Goal: Navigation & Orientation: Find specific page/section

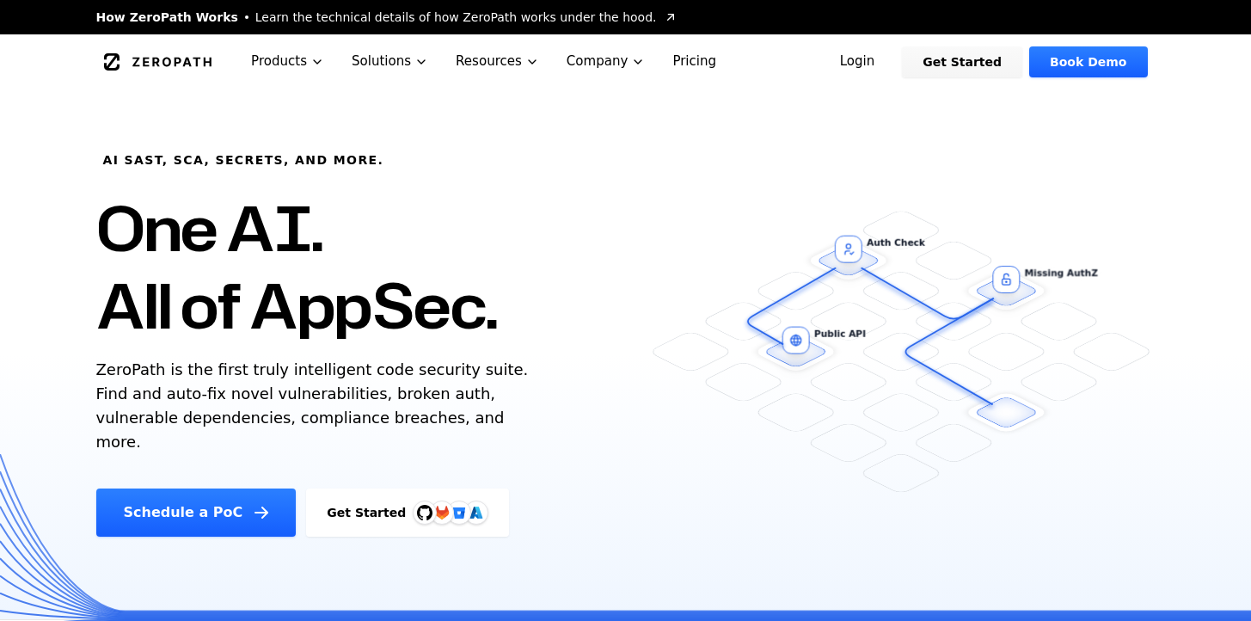
click at [417, 505] on img at bounding box center [424, 512] width 15 height 15
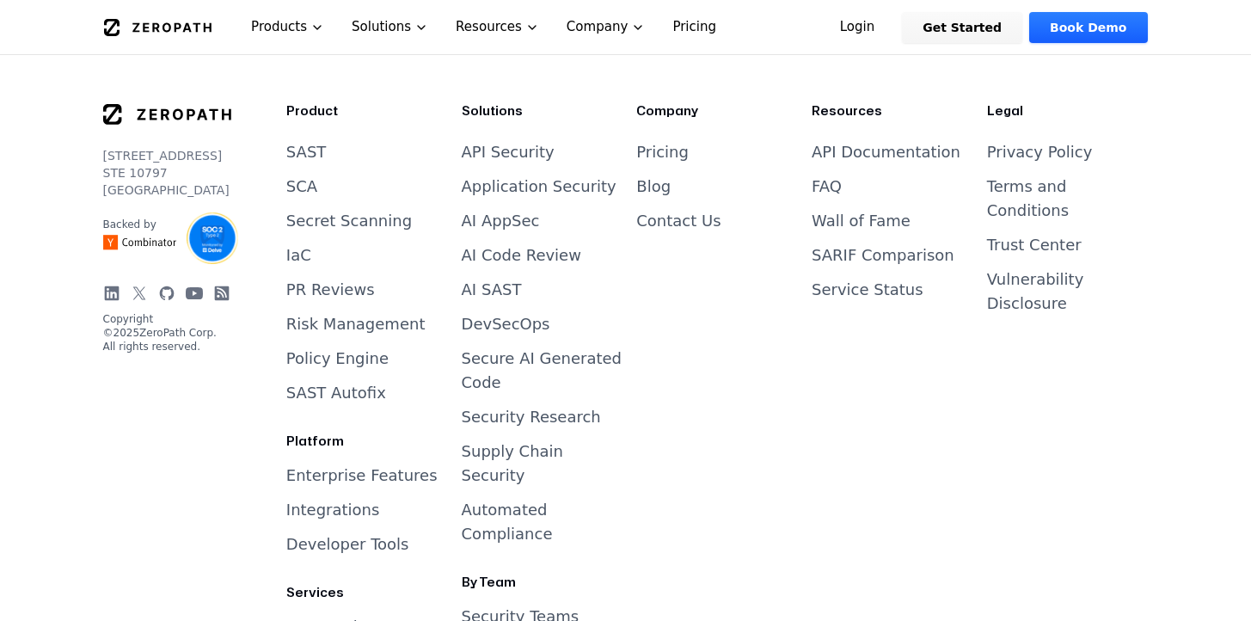
scroll to position [7200, 0]
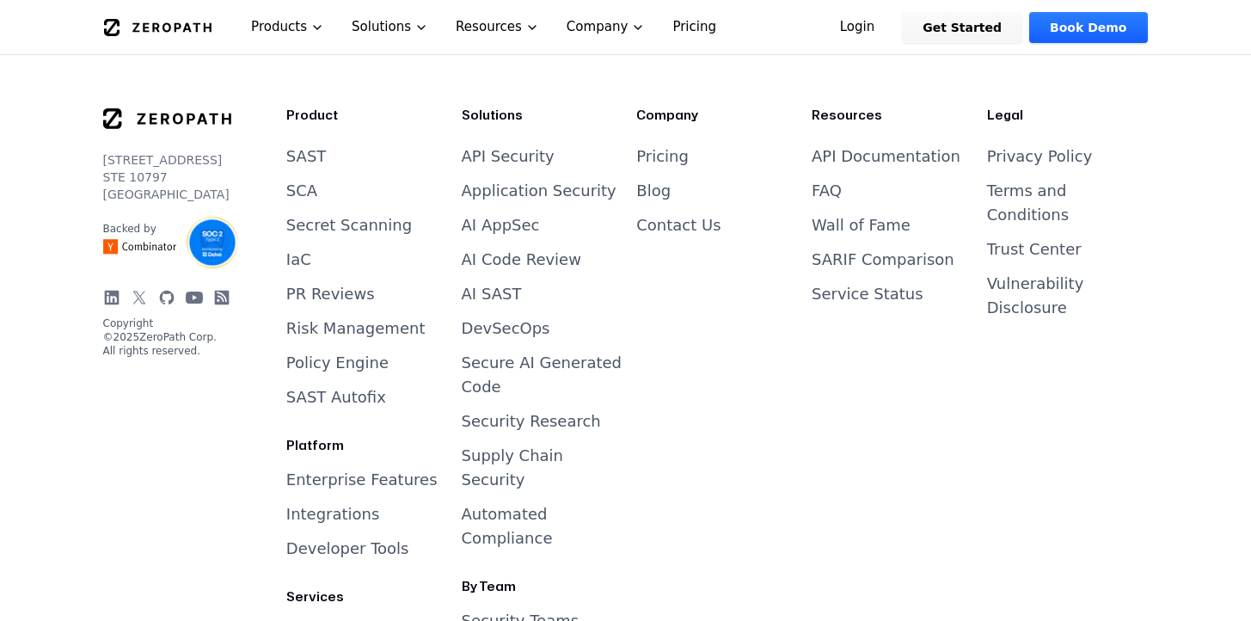
click at [114, 290] on icon at bounding box center [111, 297] width 15 height 15
